Goal: Transaction & Acquisition: Purchase product/service

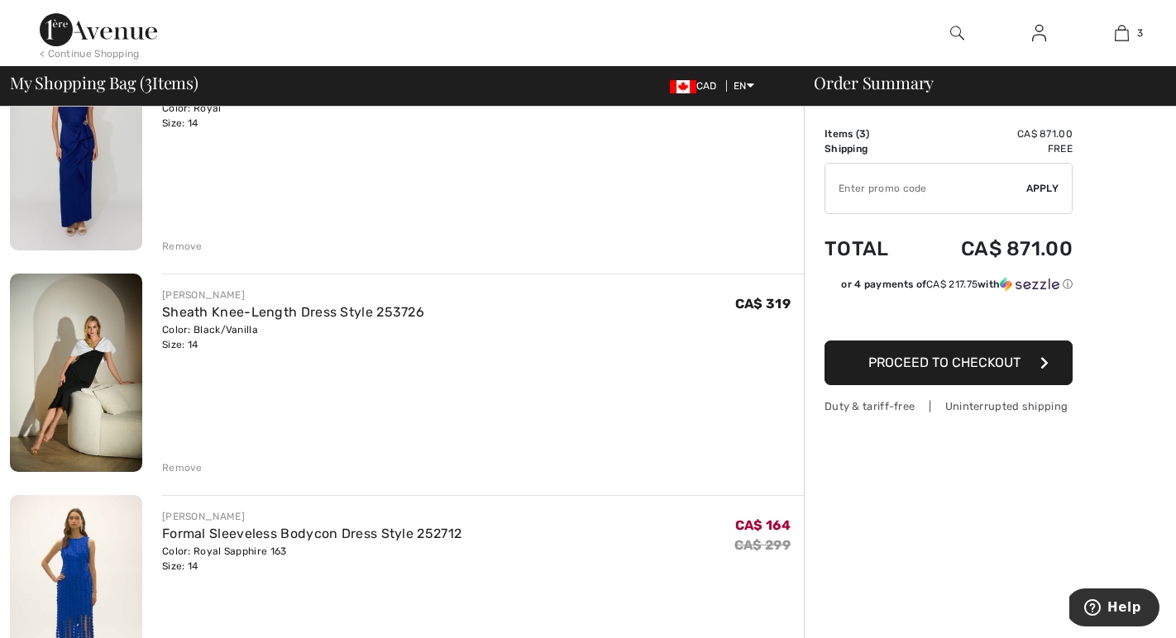
scroll to position [350, 0]
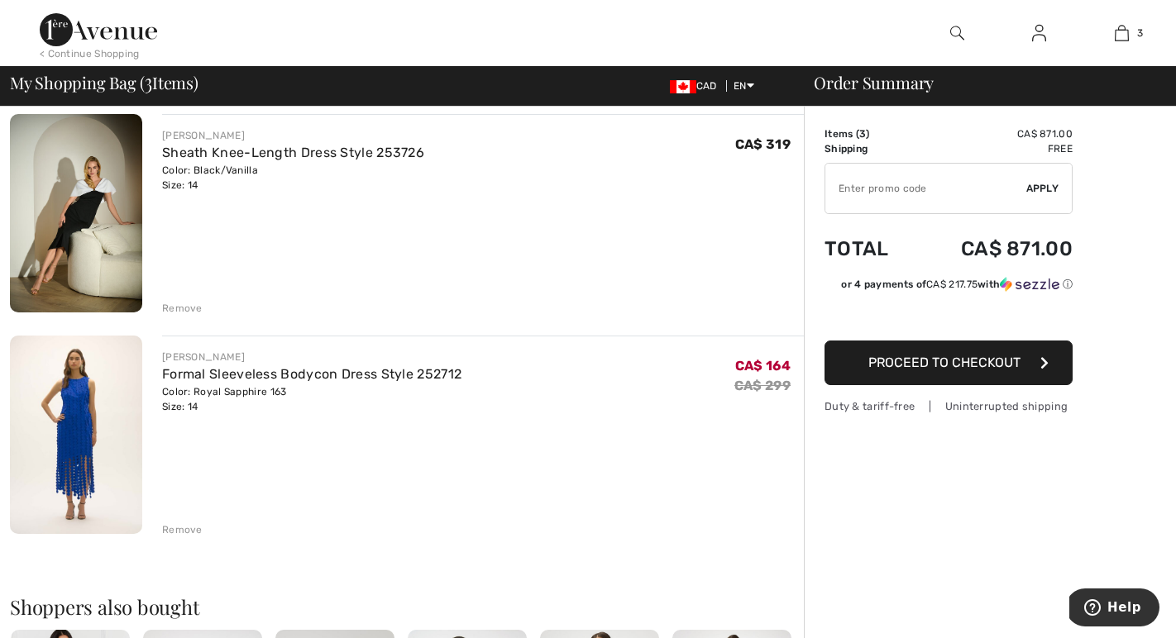
click at [179, 529] on div "Remove" at bounding box center [182, 530] width 41 height 15
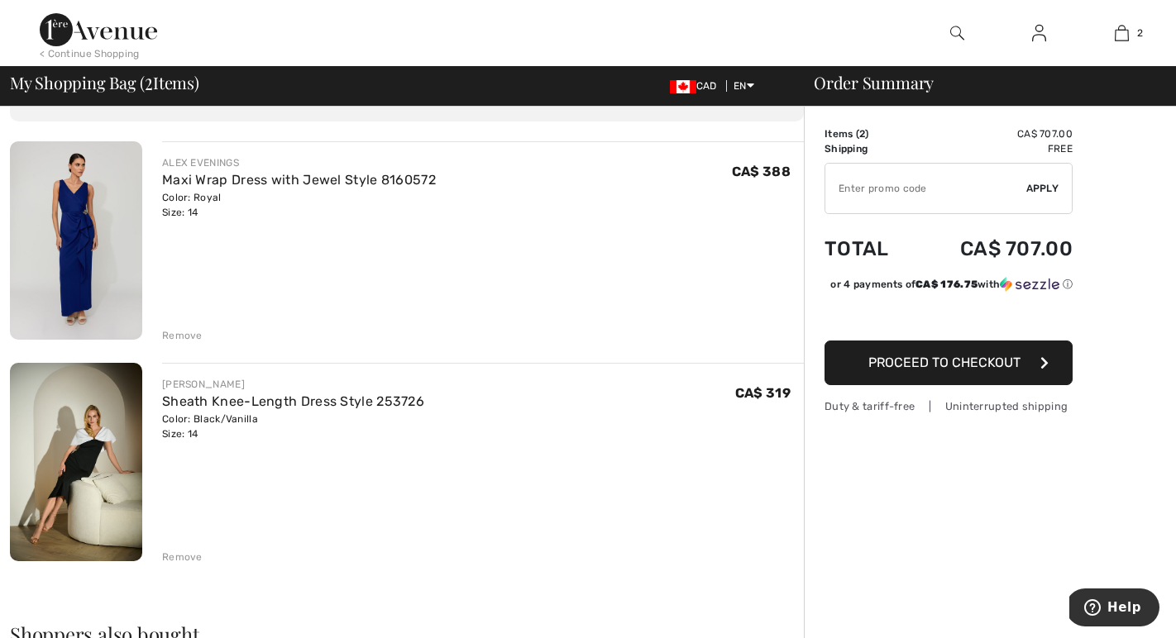
scroll to position [103, 0]
click at [869, 366] on span "Proceed to Checkout" at bounding box center [944, 363] width 152 height 16
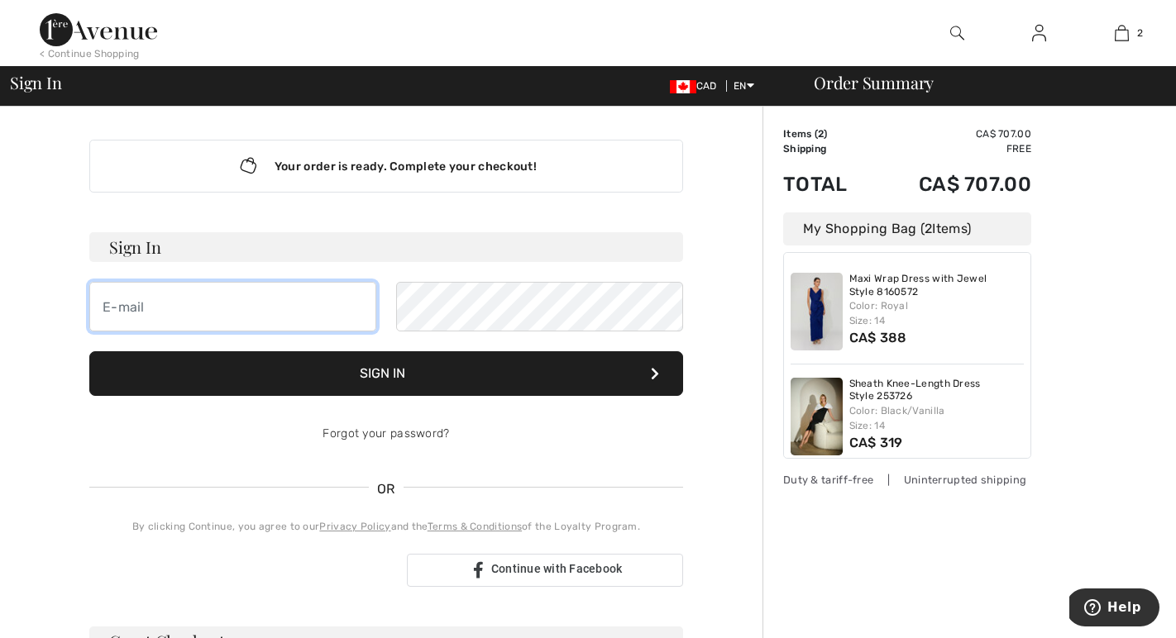
type input "[PERSON_NAME][EMAIL_ADDRESS][PERSON_NAME][DOMAIN_NAME]"
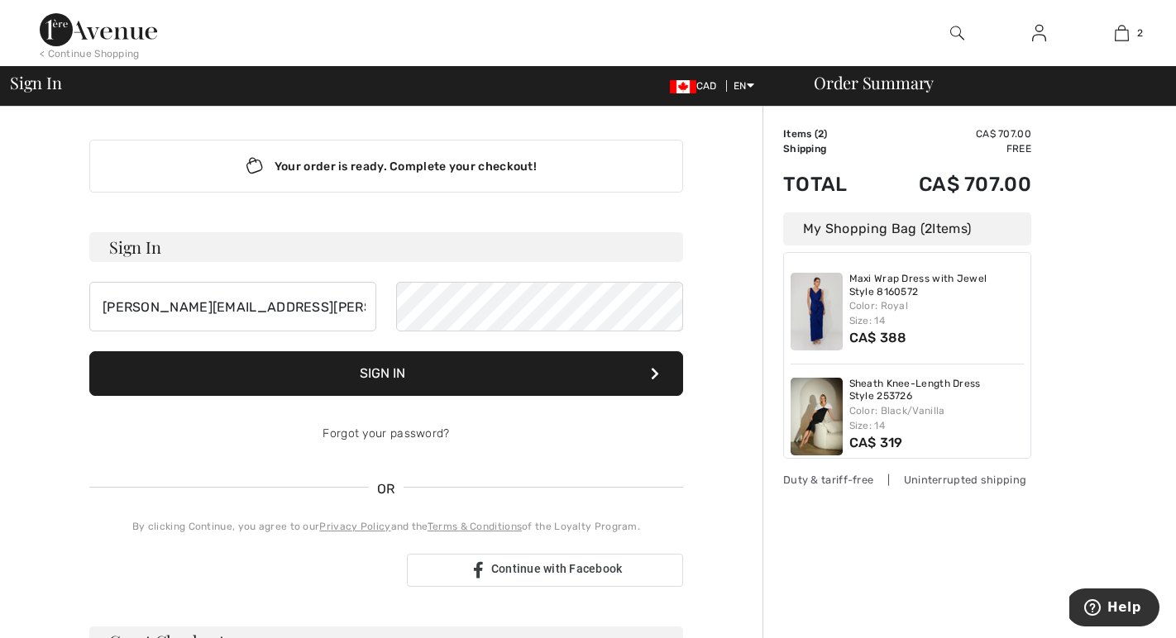
click at [393, 370] on button "Sign In" at bounding box center [386, 373] width 594 height 45
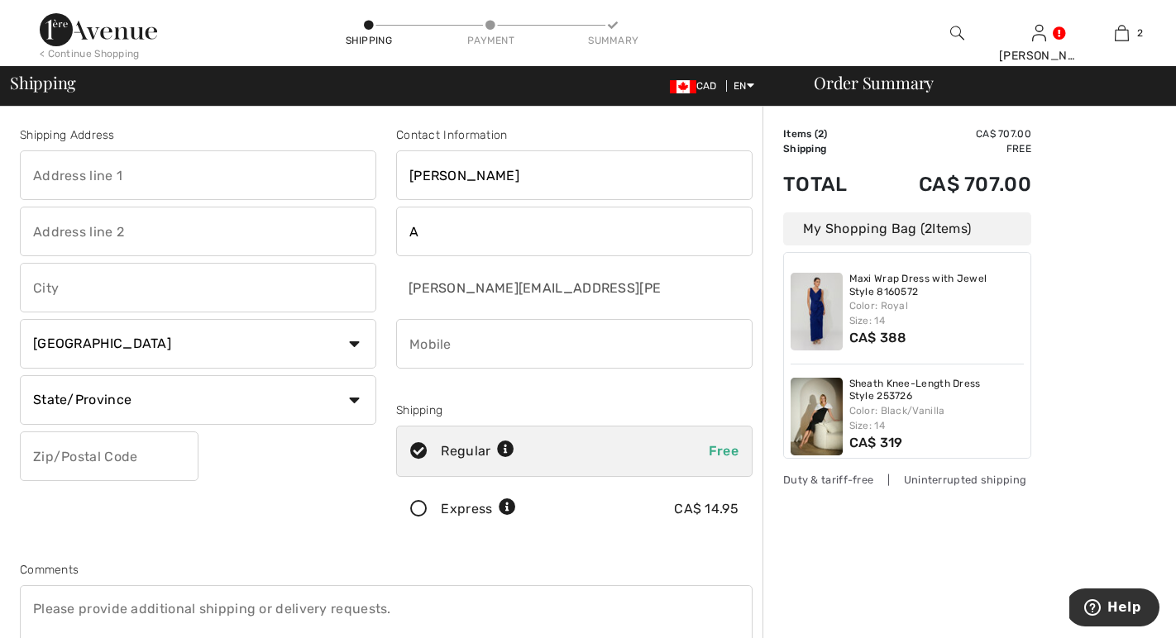
click at [135, 174] on input "text" at bounding box center [198, 176] width 356 height 50
type input "[STREET_ADDRESS]"
type input "[GEOGRAPHIC_DATA]"
select select "ON"
type input "M4M0G3"
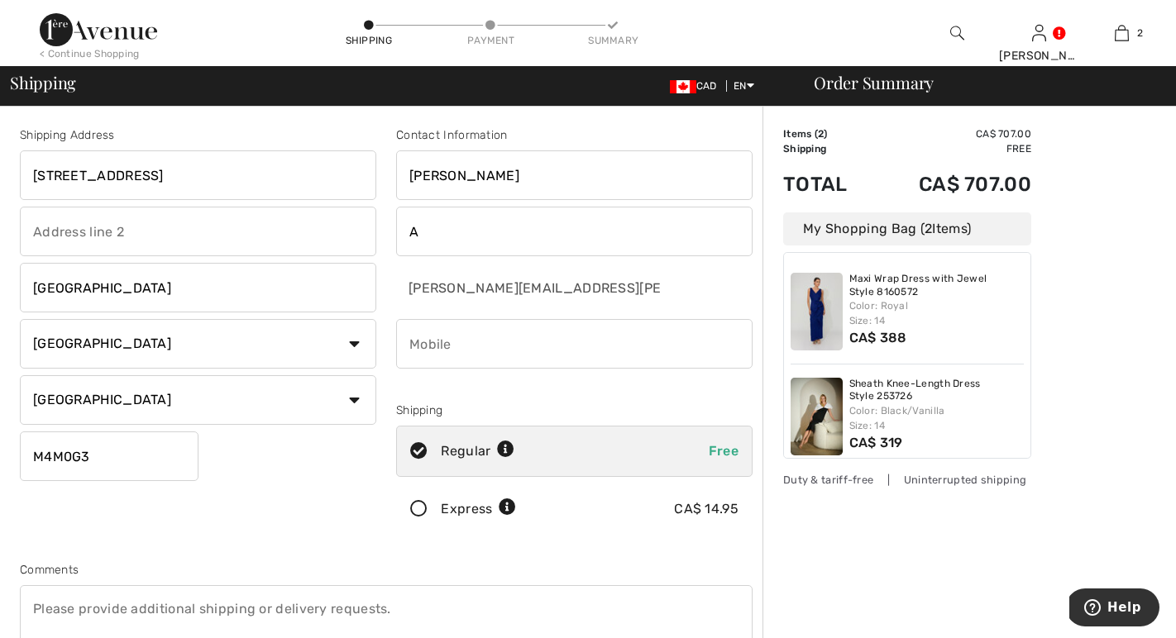
type input "4165209765"
click at [172, 175] on input "665 Queen St E #603, Toronto, ON, Canada" at bounding box center [198, 176] width 356 height 50
type input "665 Queen St E Toronto, ON, Canada"
click at [121, 234] on input "text" at bounding box center [198, 232] width 356 height 50
drag, startPoint x: 240, startPoint y: 230, endPoint x: 108, endPoint y: 223, distance: 132.5
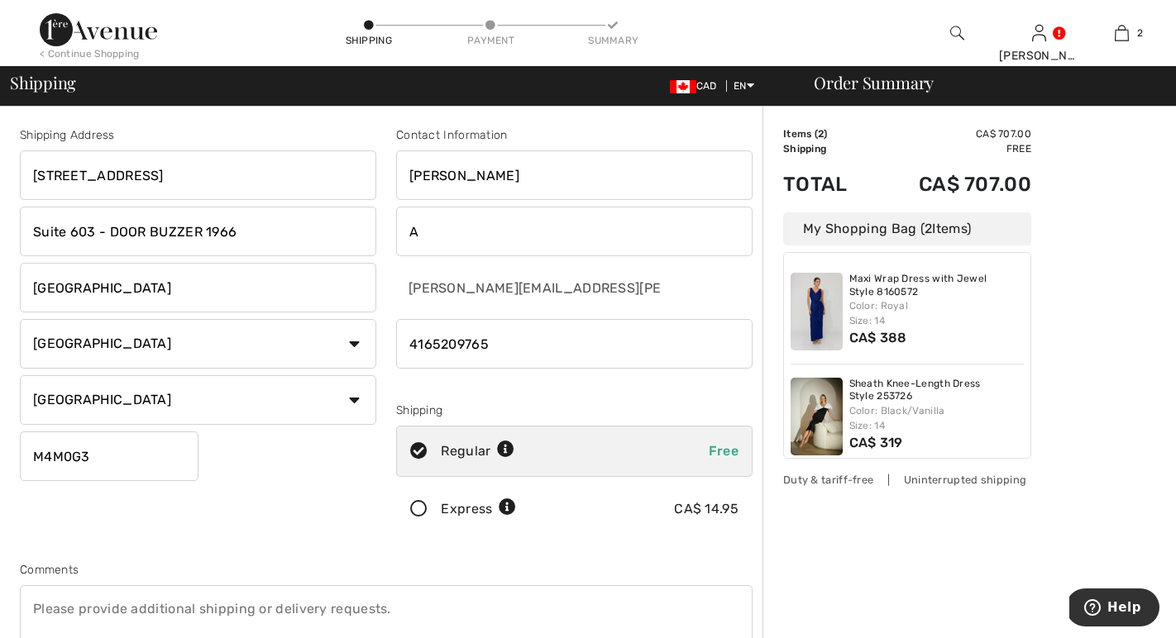
click at [108, 223] on input "Suite 603 - DOOR BUZZER 1966" at bounding box center [198, 232] width 356 height 50
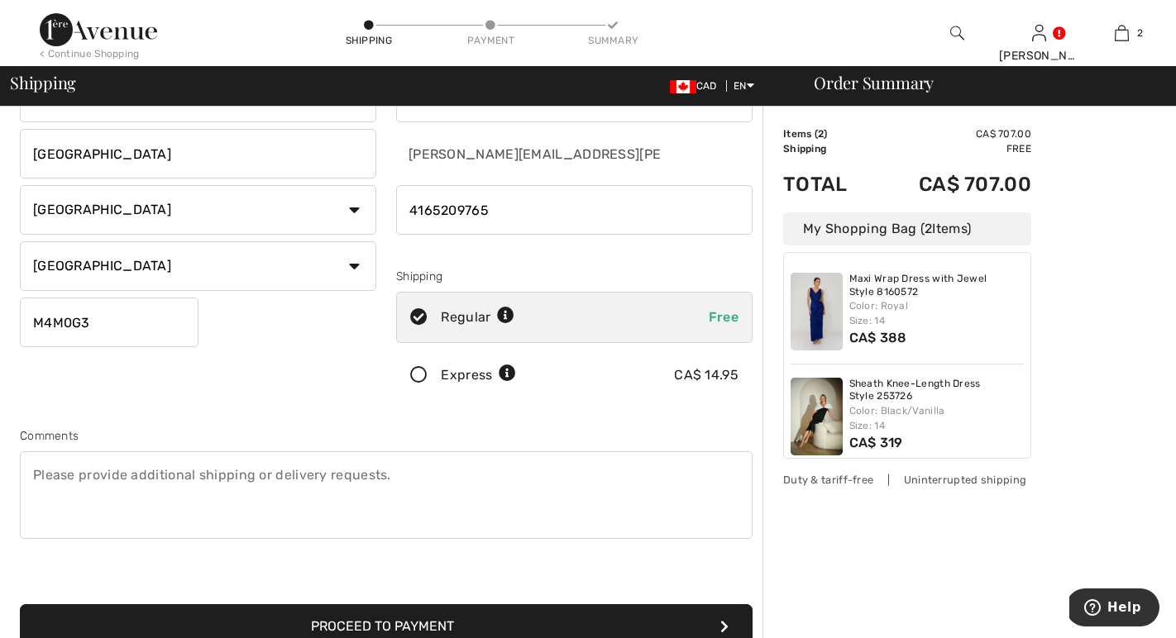
scroll to position [135, 0]
type input "Suite 603 -"
click at [73, 469] on textarea at bounding box center [386, 495] width 733 height 88
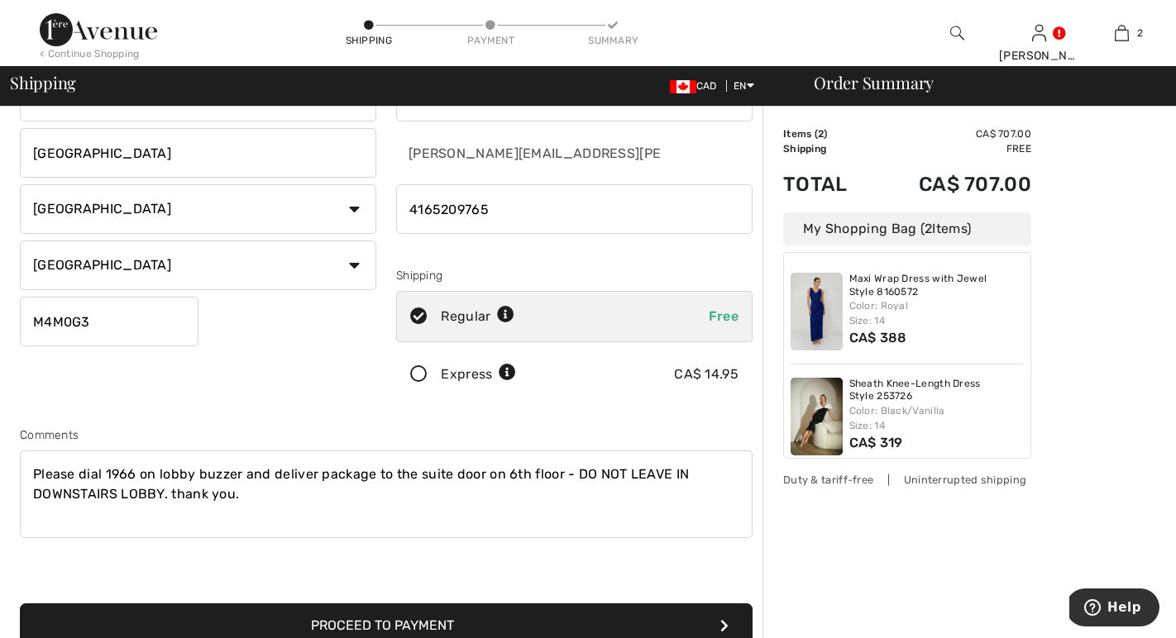
type textarea "Please dial 1966 on lobby buzzer and deliver package to the suite door on 6th f…"
click at [421, 376] on icon at bounding box center [419, 374] width 44 height 17
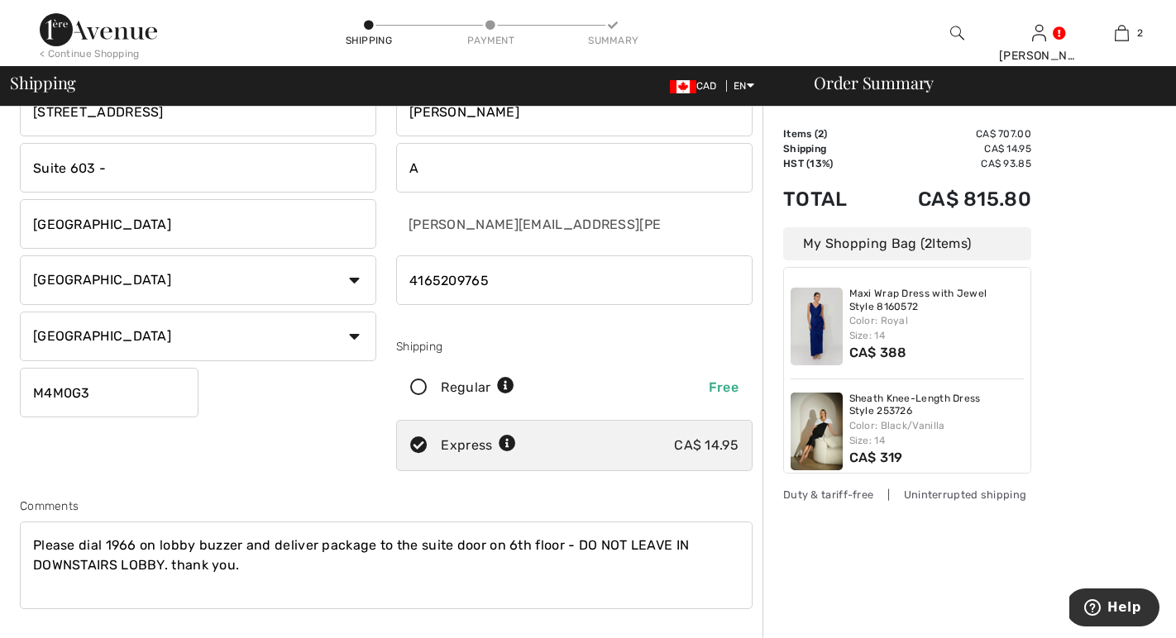
scroll to position [0, 0]
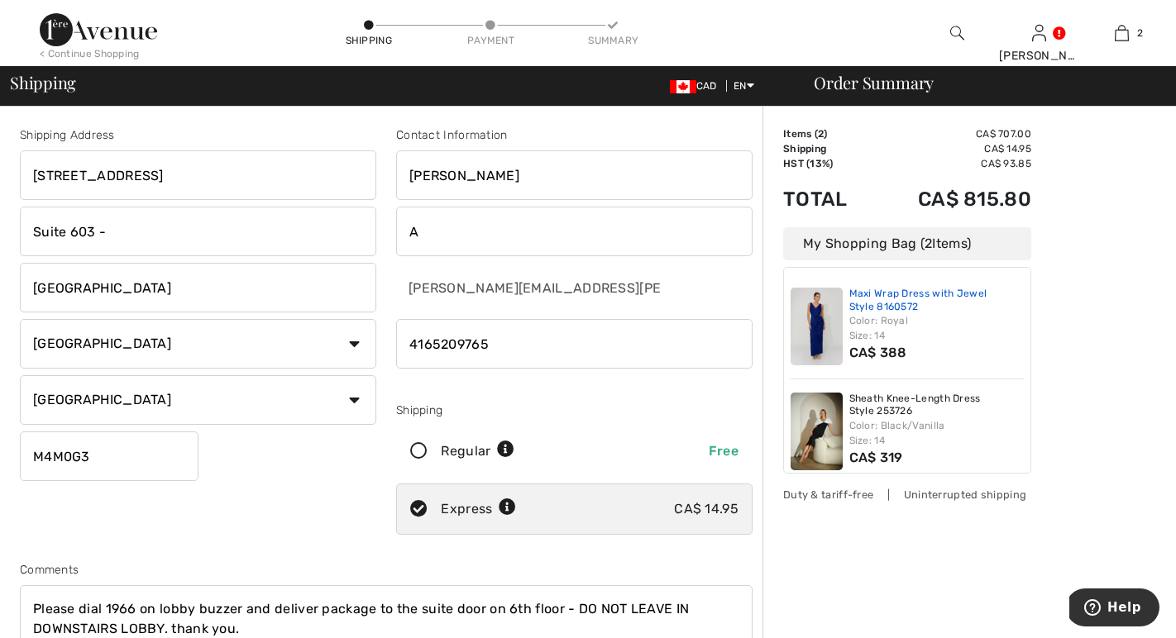
click at [882, 310] on link "Maxi Wrap Dress with Jewel Style 8160572" at bounding box center [936, 301] width 175 height 26
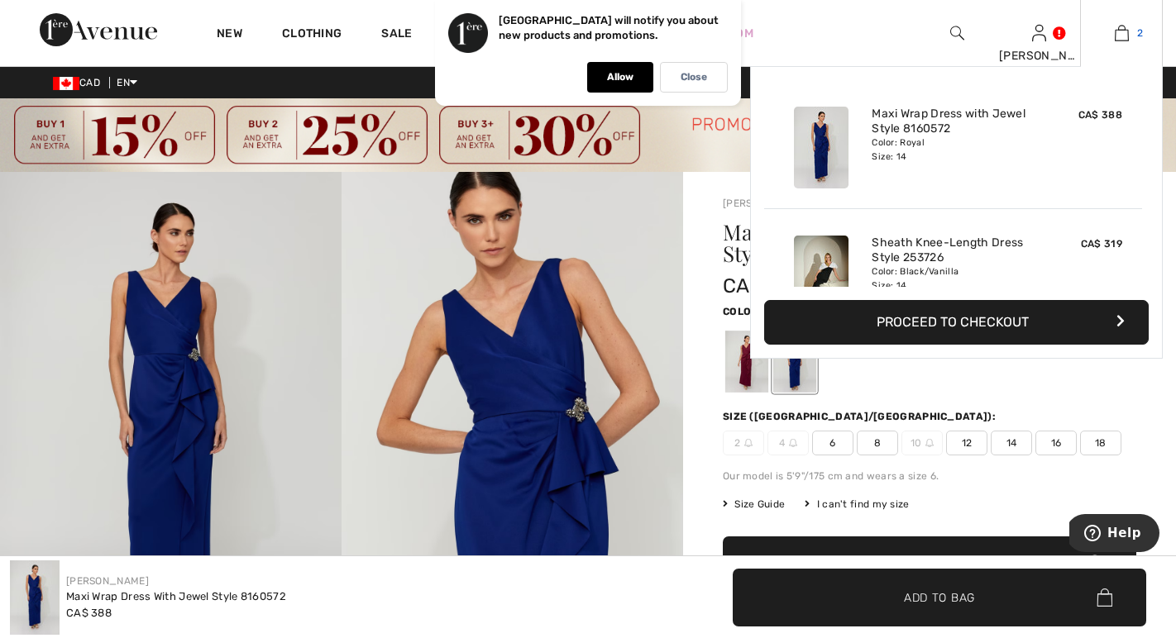
click at [1124, 30] on img at bounding box center [1122, 33] width 14 height 20
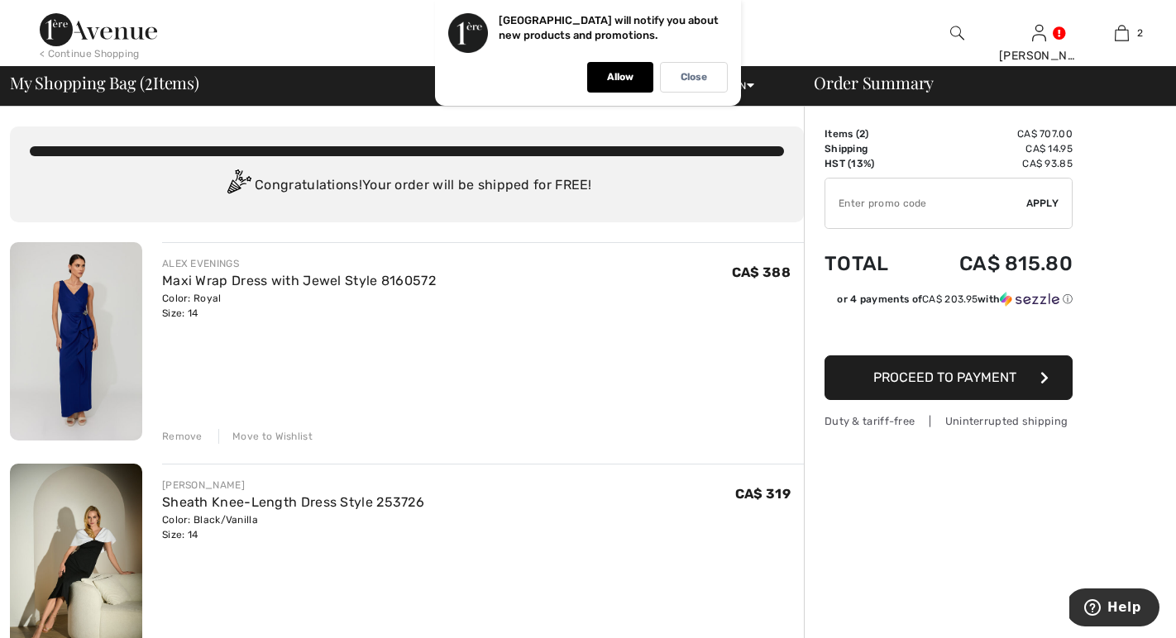
click at [275, 544] on div "[PERSON_NAME] Sheath Knee-Length Dress Style 253726 Color: Black/Vanilla Size: …" at bounding box center [483, 565] width 642 height 202
click at [96, 553] on img at bounding box center [76, 563] width 132 height 198
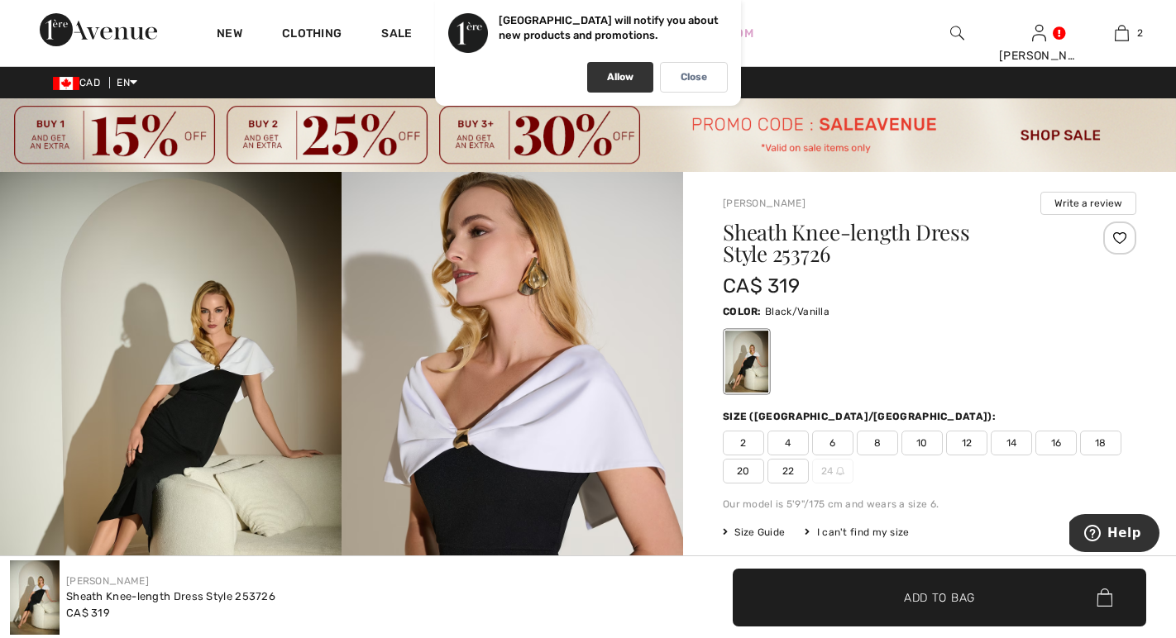
click at [601, 77] on div "Allow" at bounding box center [620, 77] width 66 height 31
